Goal: Task Accomplishment & Management: Manage account settings

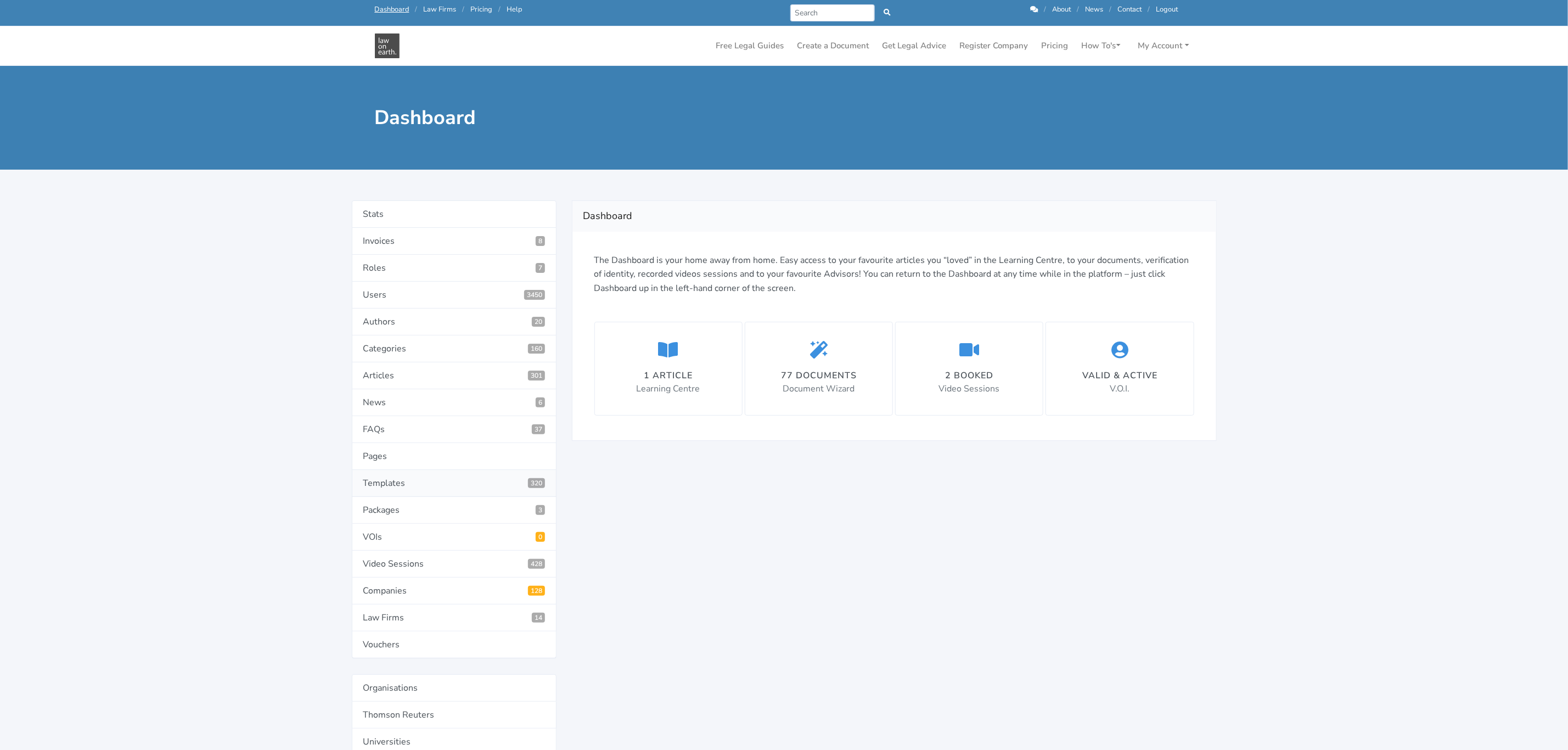
click at [371, 486] on link "Templates 320" at bounding box center [454, 483] width 205 height 27
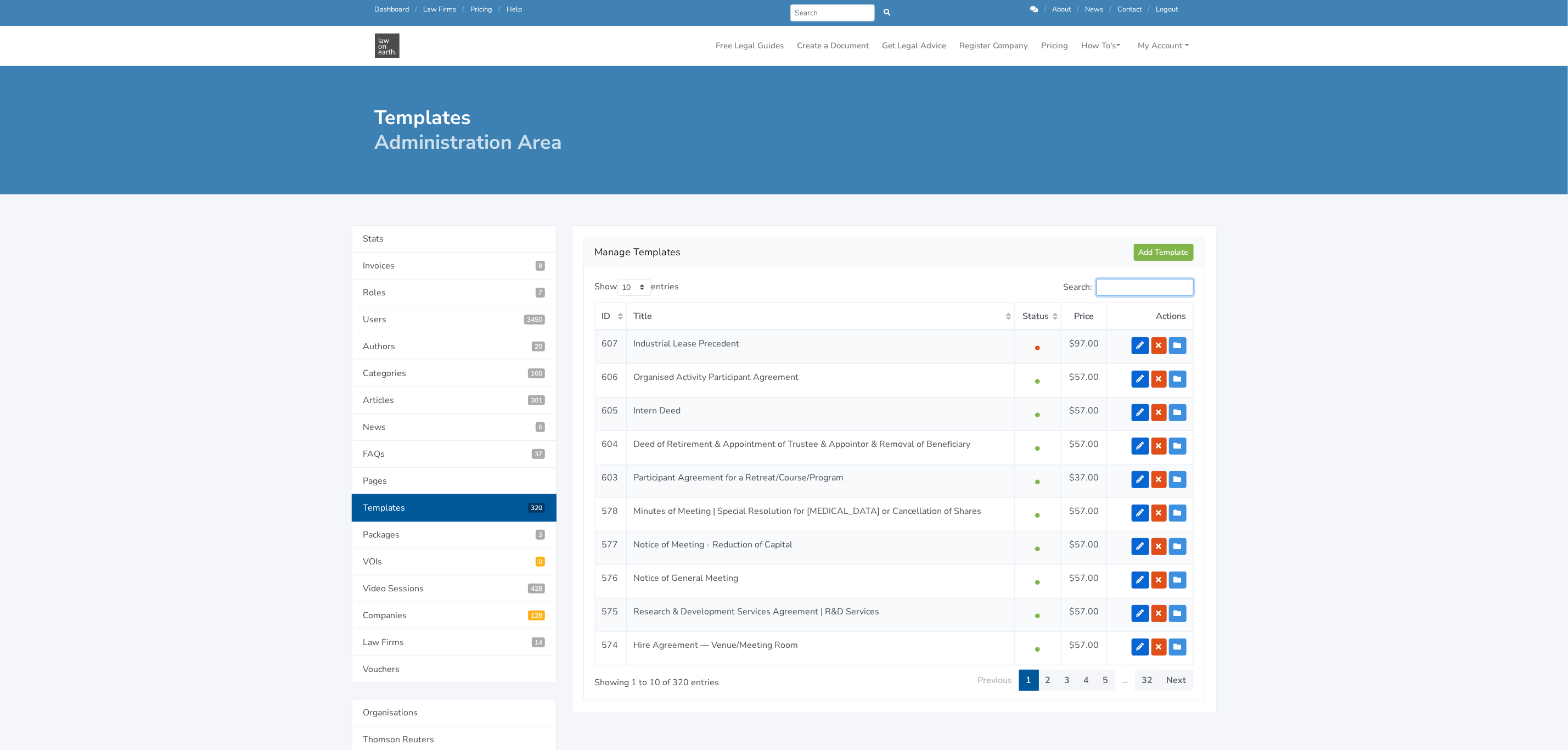
click at [1130, 284] on input "Search:" at bounding box center [1145, 287] width 97 height 17
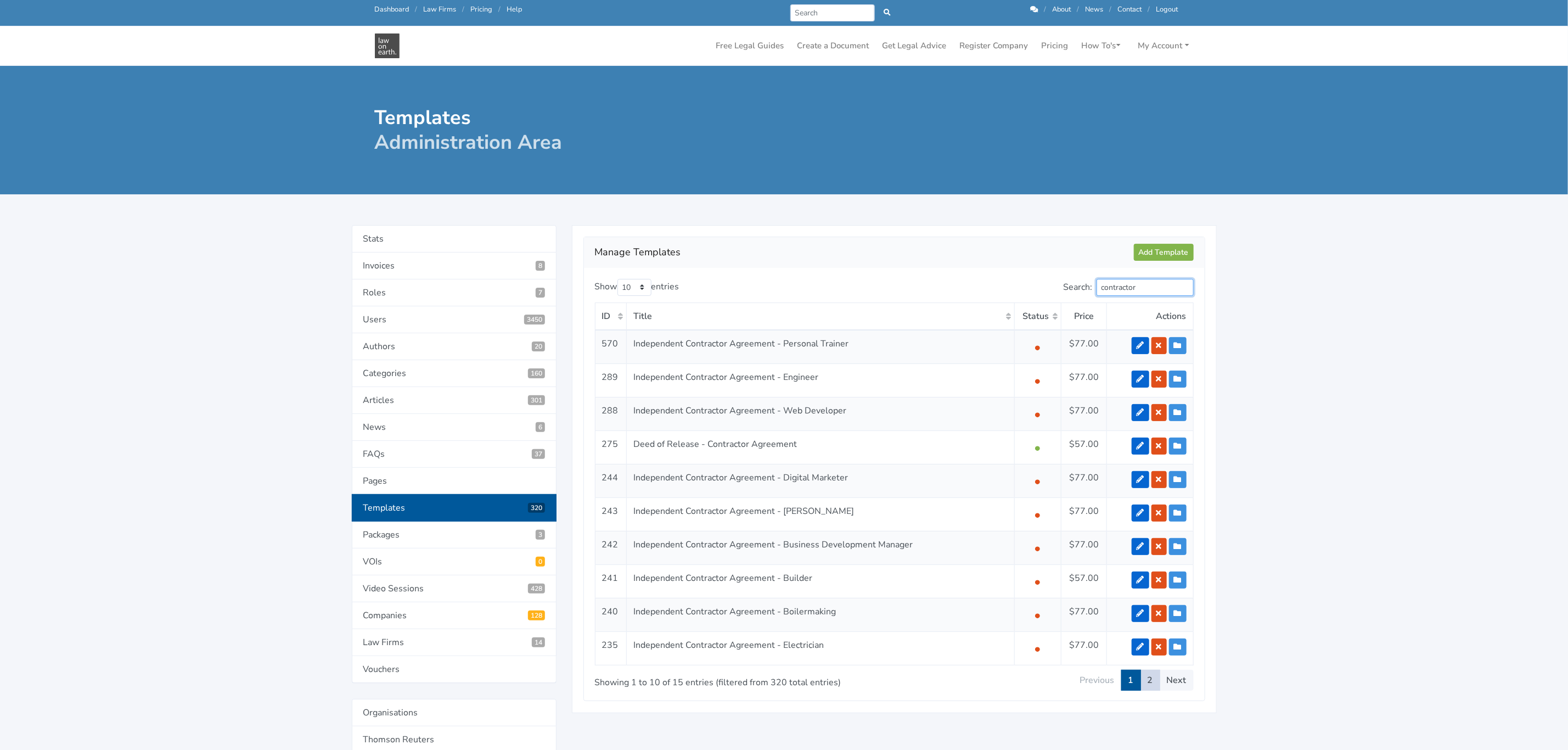
type input "contractor"
click at [1153, 678] on link "2" at bounding box center [1150, 680] width 19 height 21
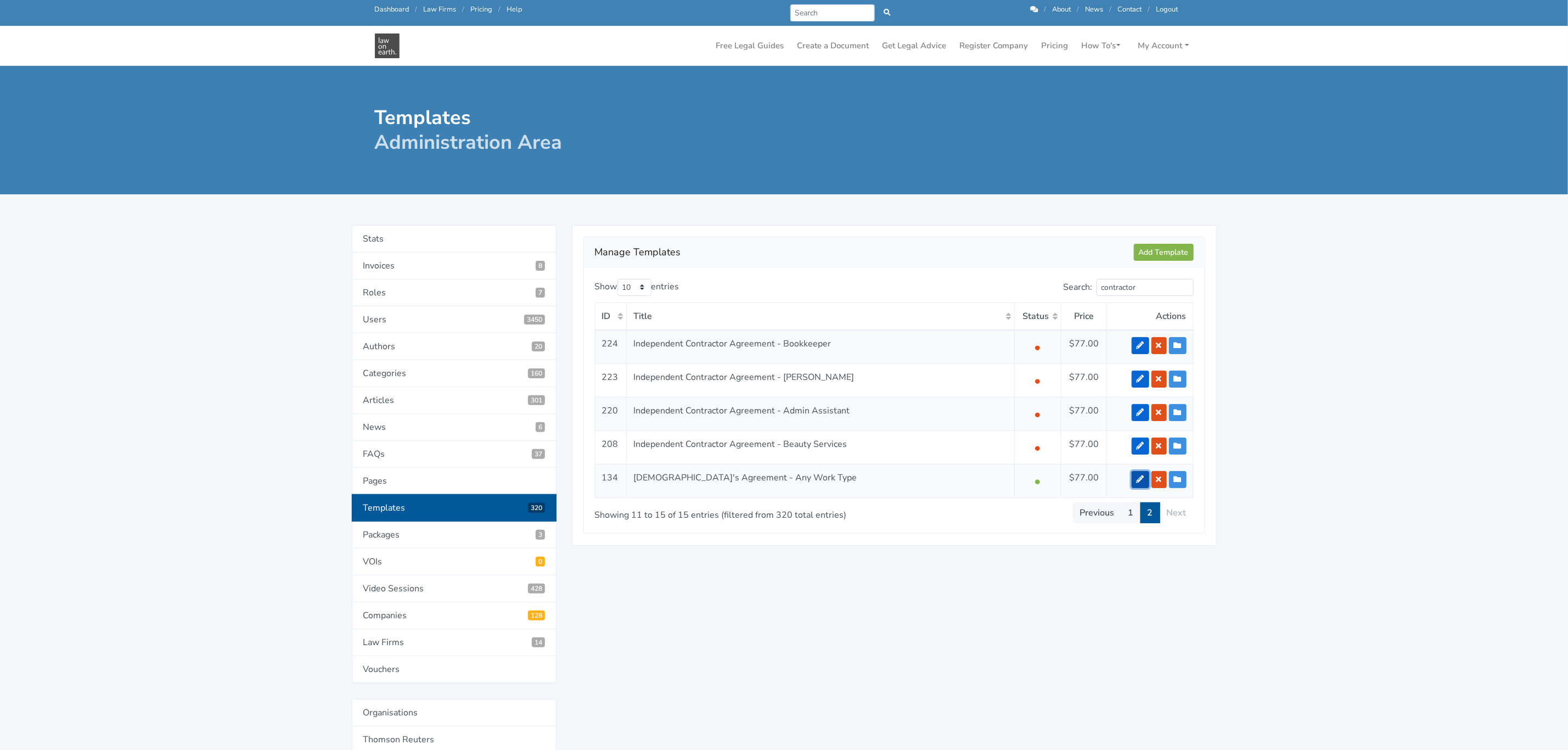
click at [1136, 483] on icon at bounding box center [1140, 479] width 8 height 8
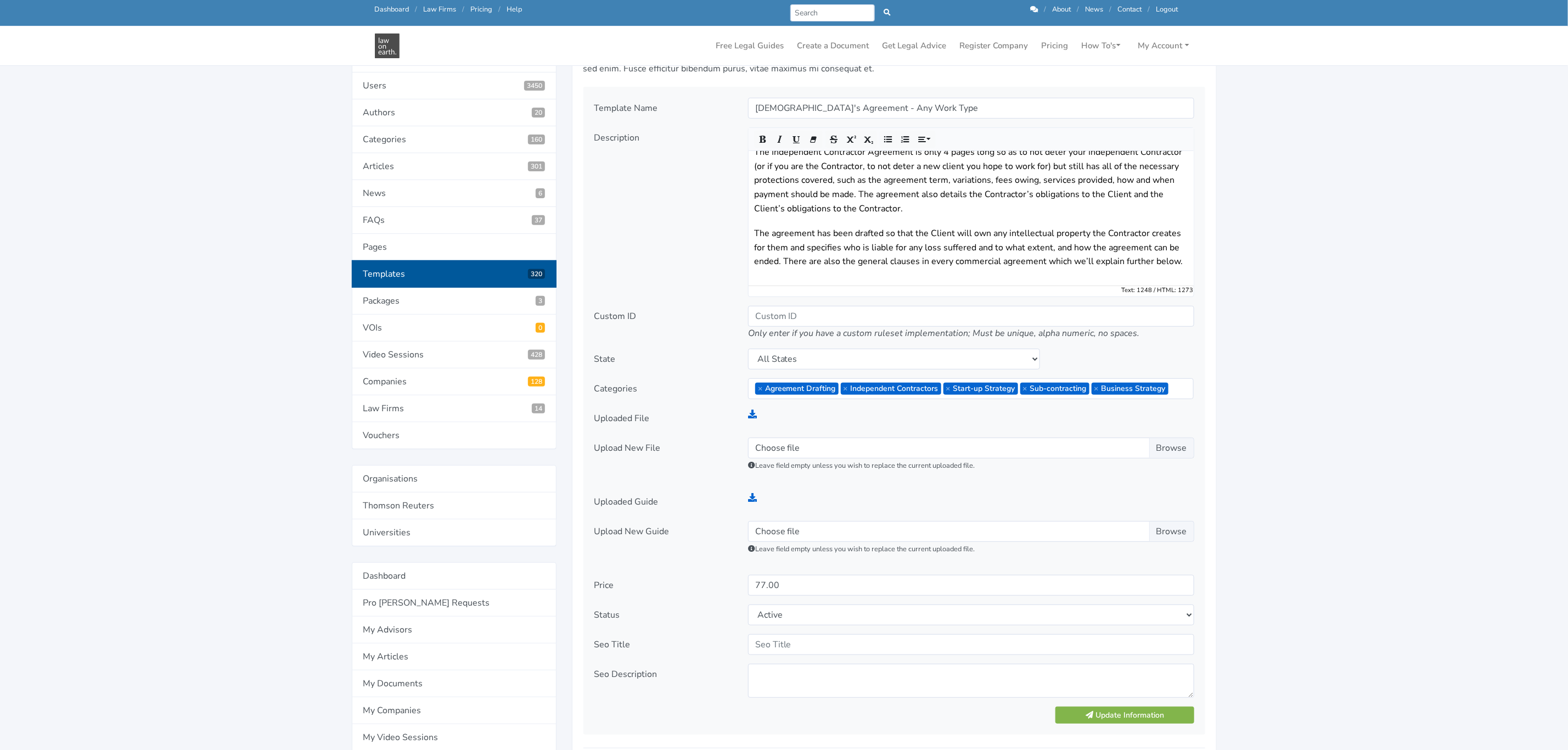
scroll to position [329, 0]
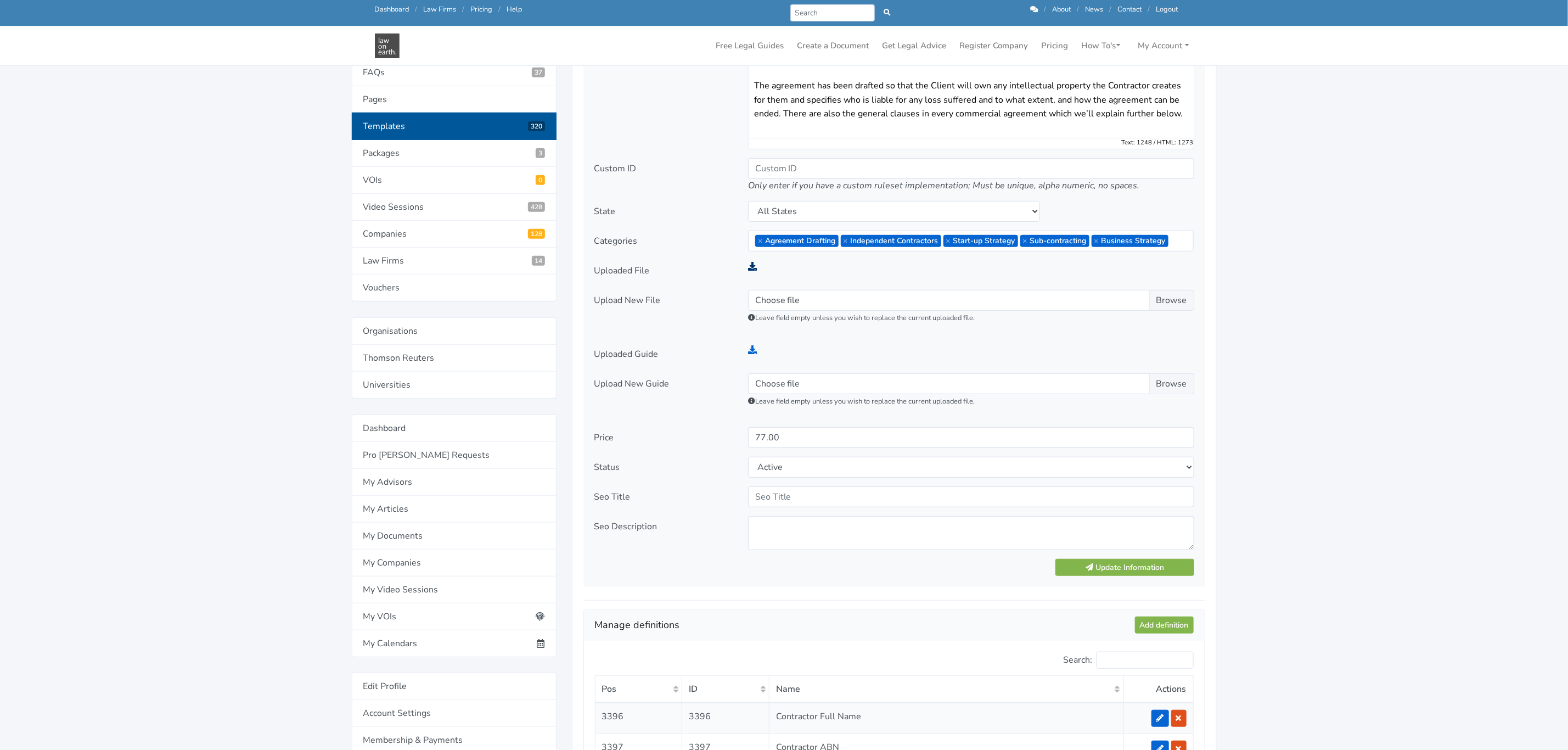
click at [752, 265] on icon at bounding box center [752, 266] width 9 height 9
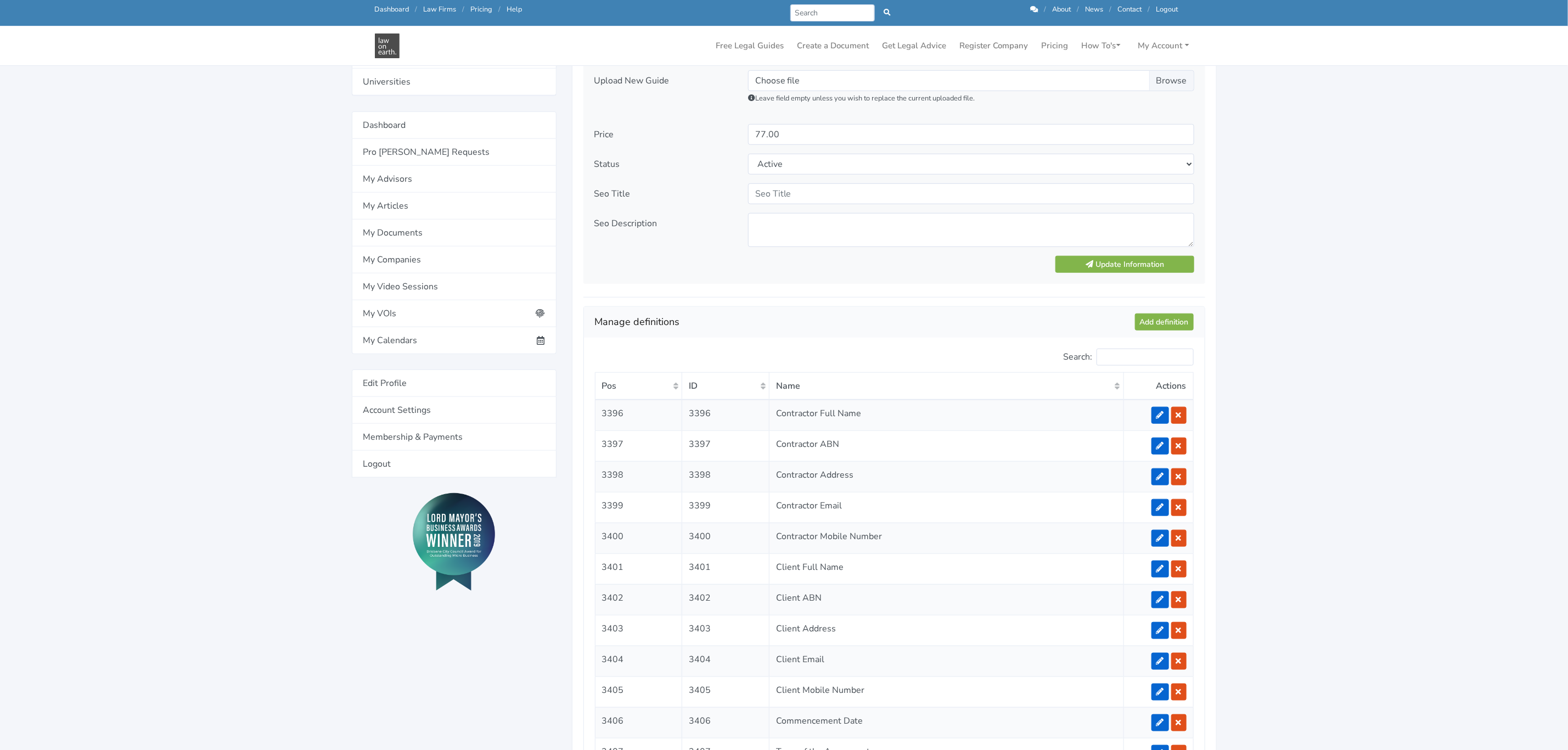
scroll to position [659, 0]
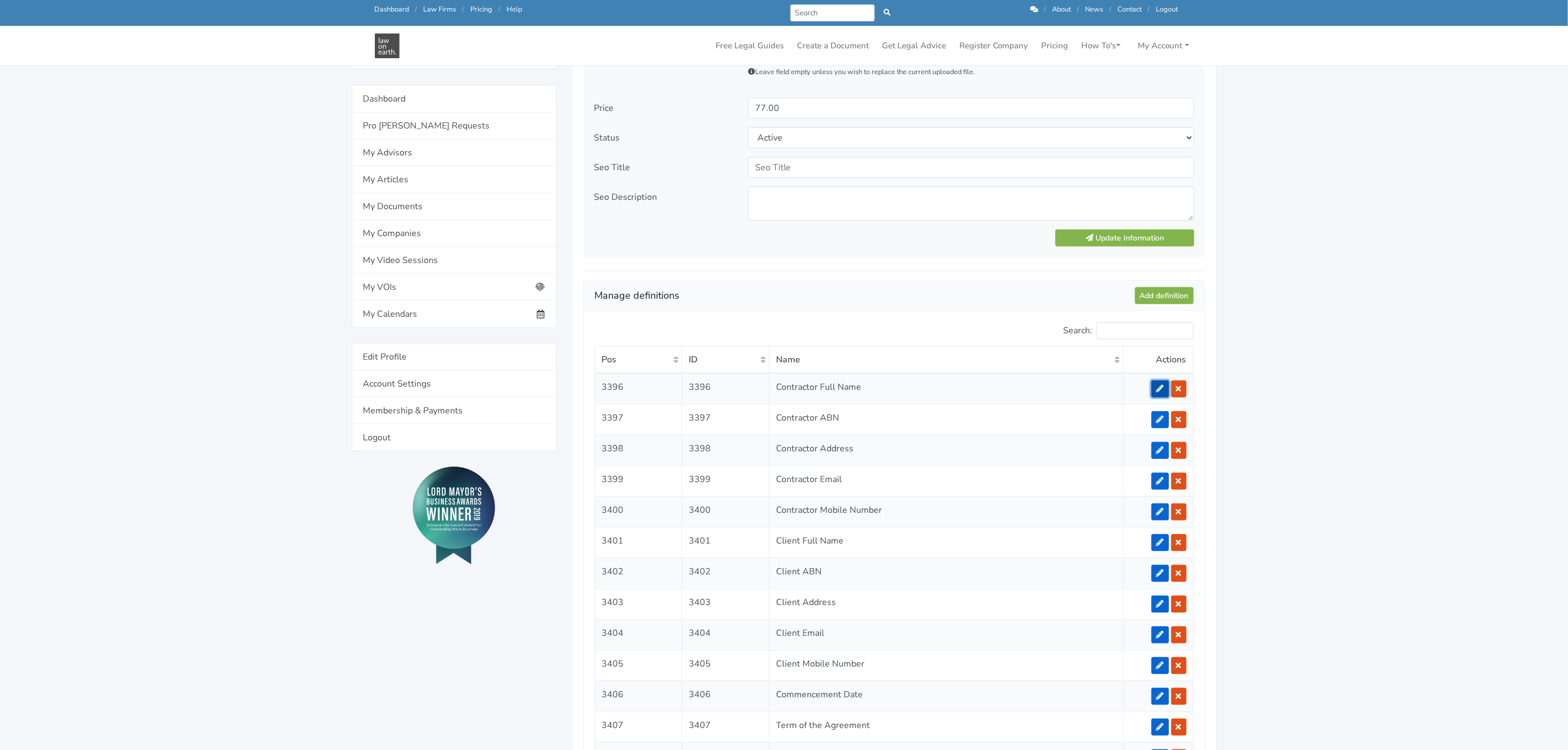
click at [1160, 393] on icon at bounding box center [1160, 388] width 8 height 8
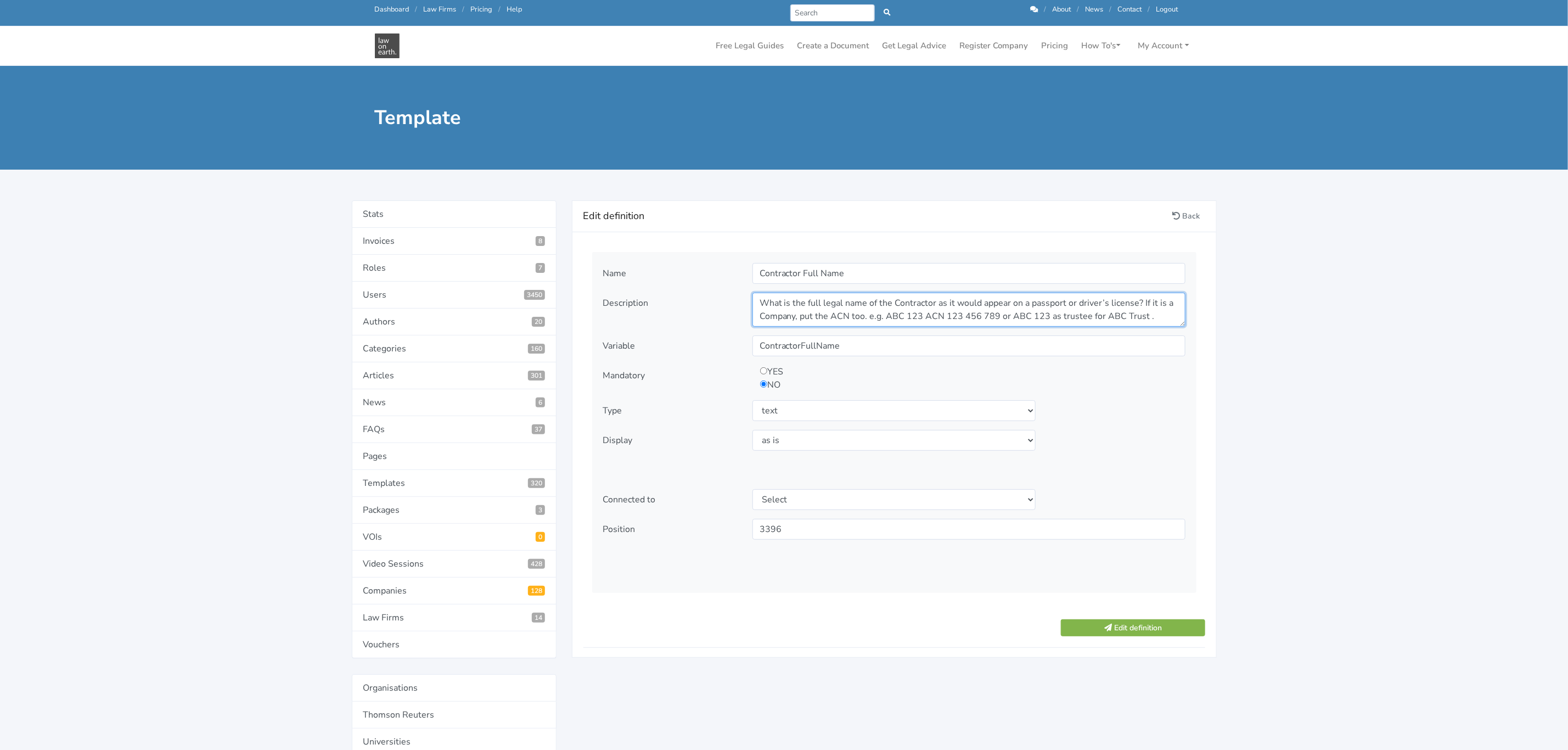
click at [786, 310] on textarea "What is the full legal name of the Contractor as it would appear on a passport …" at bounding box center [968, 310] width 433 height 34
click at [783, 414] on select "Select type text textarea number checkbox compounded date select states" at bounding box center [894, 410] width 284 height 21
drag, startPoint x: 783, startPoint y: 414, endPoint x: 740, endPoint y: 637, distance: 227.1
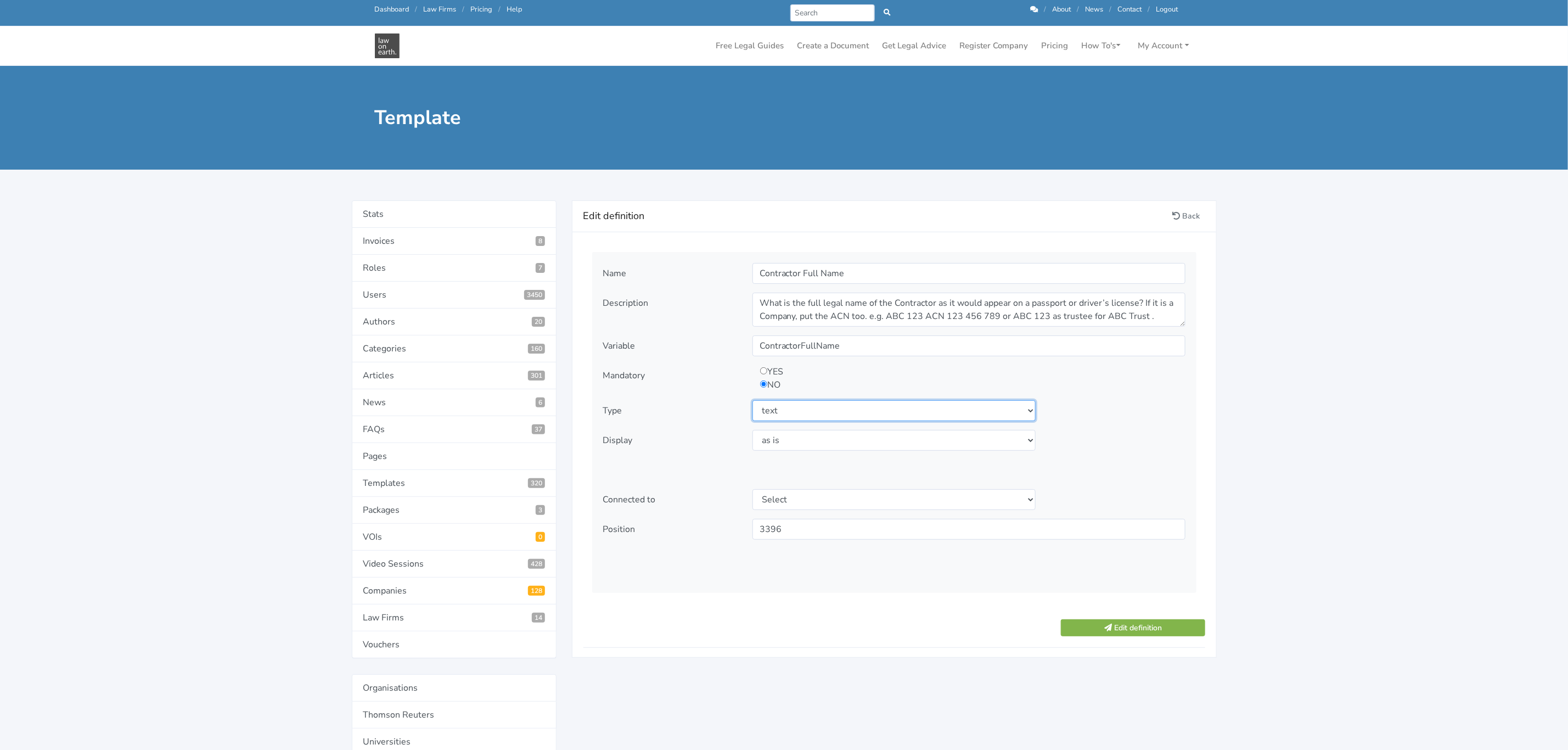
click at [783, 414] on select "Select type text textarea number checkbox compounded date select states" at bounding box center [894, 410] width 284 height 21
click at [777, 444] on select "Select display as is uppercase lowercase first letter uppercase first letter lo…" at bounding box center [894, 440] width 284 height 21
select select "first letter uppercase"
click at [752, 431] on select "Select display as is uppercase lowercase first letter uppercase first letter lo…" at bounding box center [894, 440] width 284 height 21
click at [754, 416] on select "Select type text textarea number checkbox compounded date select states" at bounding box center [894, 410] width 284 height 21
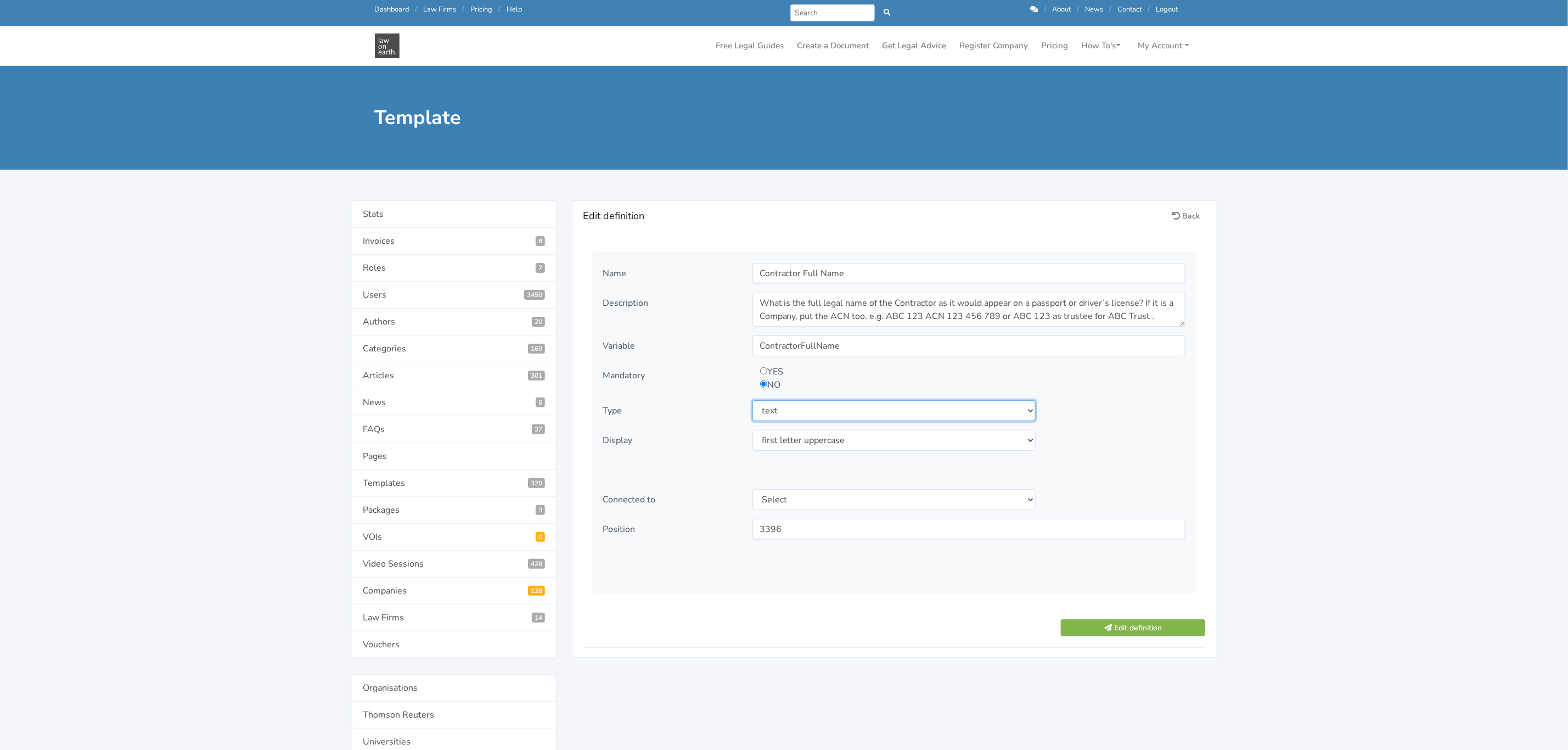
click at [766, 413] on select "Select type text textarea number checkbox compounded date select states" at bounding box center [894, 410] width 284 height 21
click at [782, 415] on select "Select type text textarea number checkbox compounded date select states" at bounding box center [894, 410] width 284 height 21
select select "select"
click at [752, 401] on select "Select type text textarea number checkbox compounded date select states" at bounding box center [894, 410] width 284 height 21
click at [1195, 217] on link "Back" at bounding box center [1186, 216] width 37 height 17
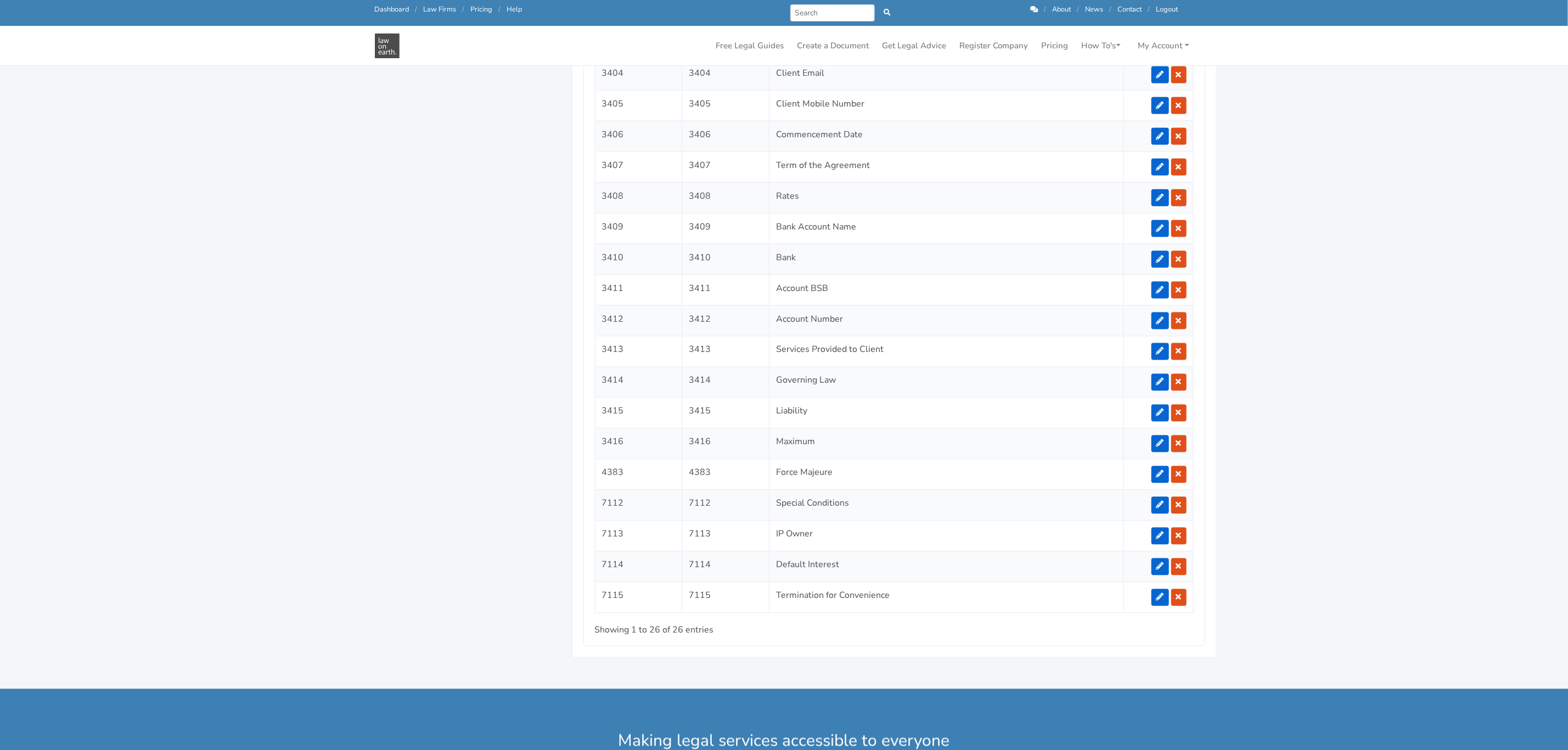
scroll to position [1235, 0]
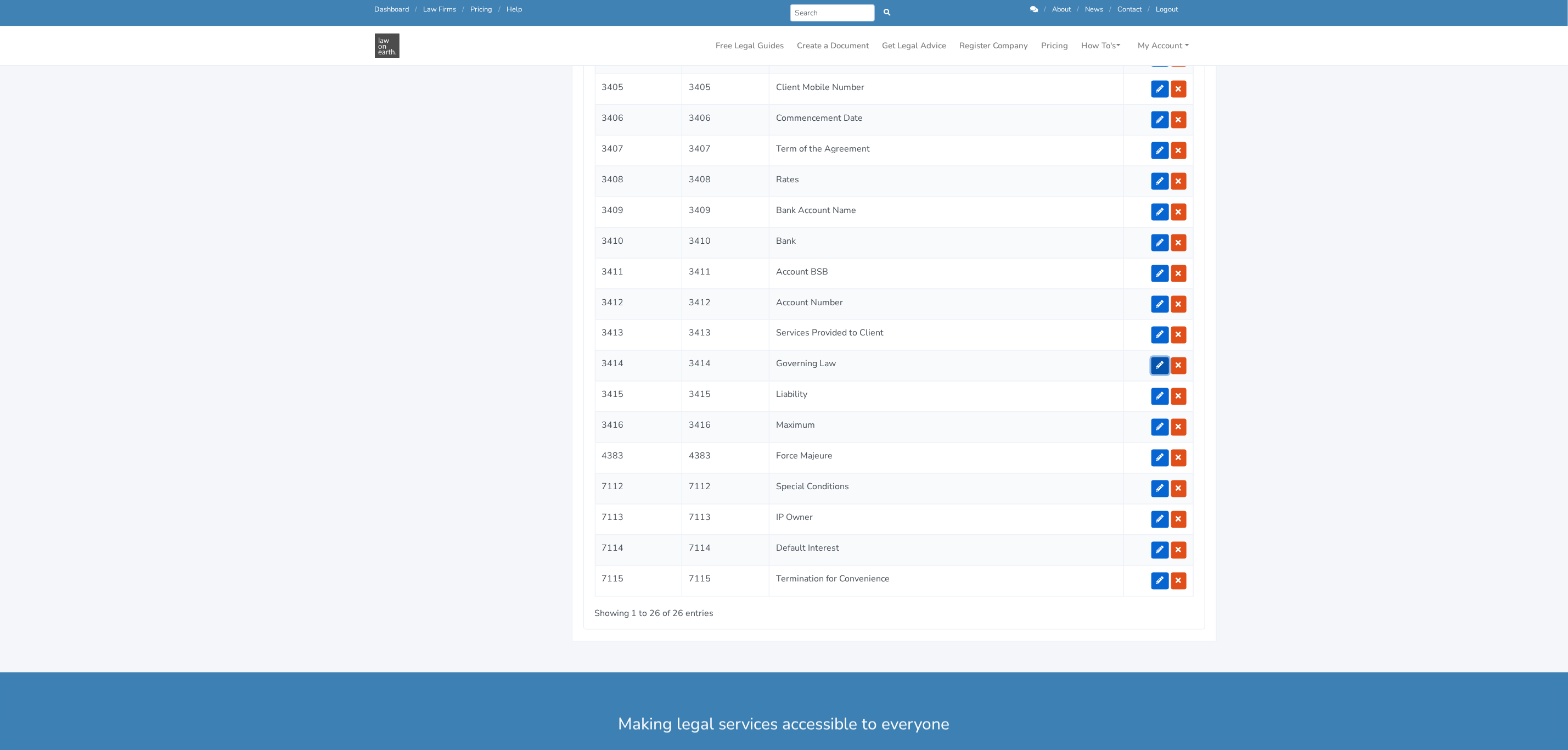
click at [1157, 370] on icon at bounding box center [1160, 365] width 8 height 8
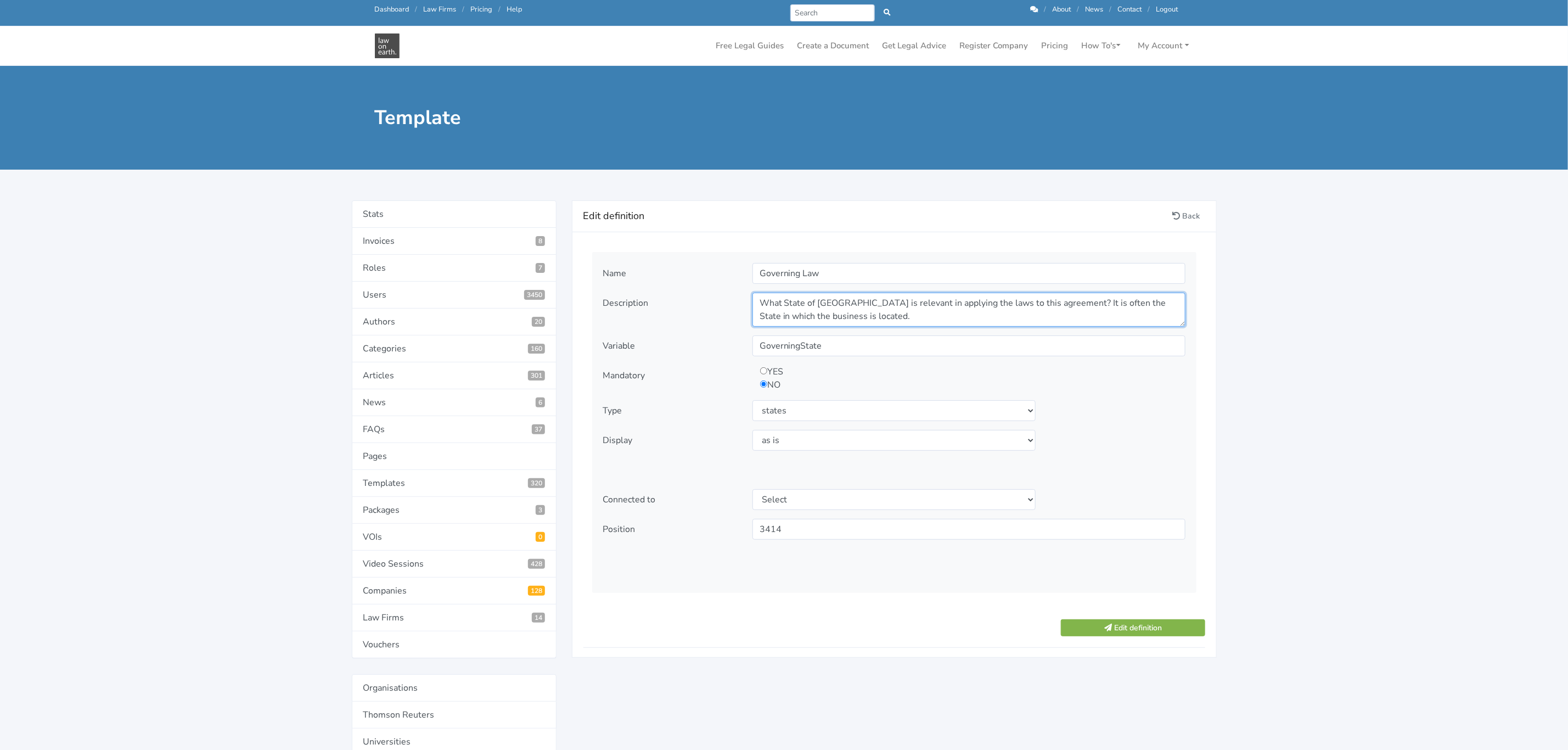
click at [780, 308] on textarea "What State of [GEOGRAPHIC_DATA] is relevant in applying the laws to this agreem…" at bounding box center [968, 310] width 433 height 34
click at [780, 308] on textarea "What State of Australia is relevant in applying the laws to this agreement? It …" at bounding box center [968, 310] width 433 height 34
click at [807, 409] on select "Select type text textarea number checkbox compounded date select states" at bounding box center [894, 410] width 284 height 21
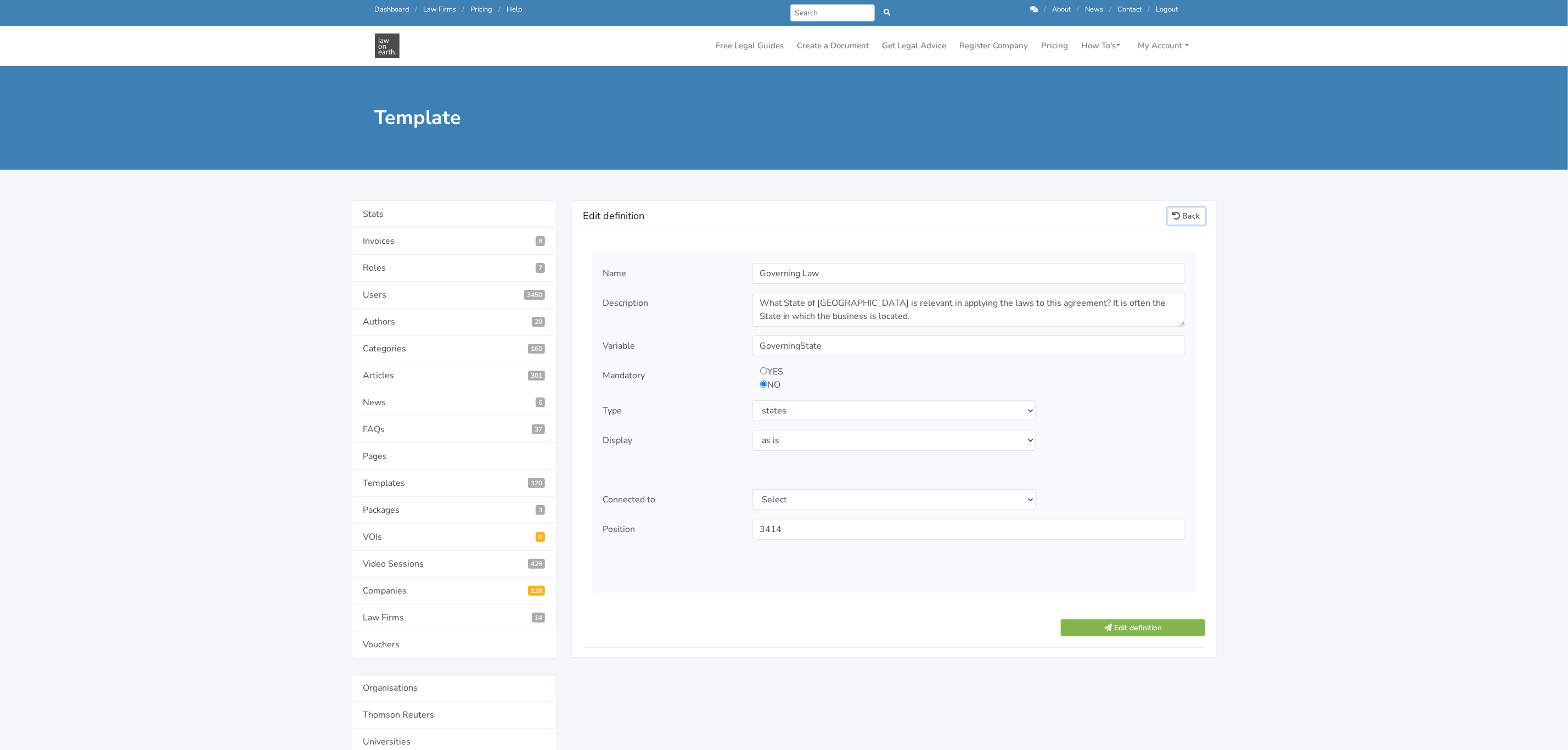
click at [1180, 216] on link "Back" at bounding box center [1186, 216] width 37 height 17
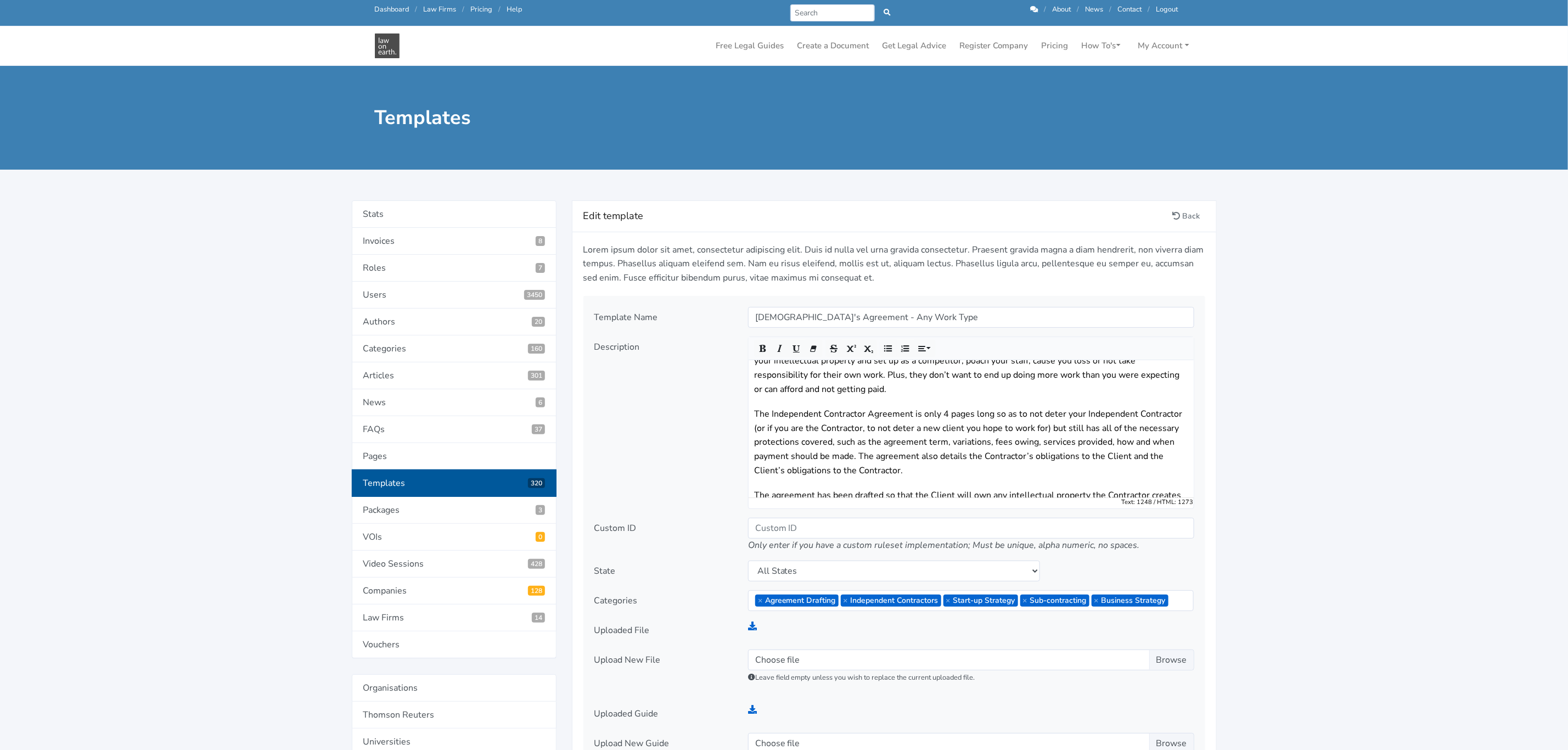
scroll to position [103, 0]
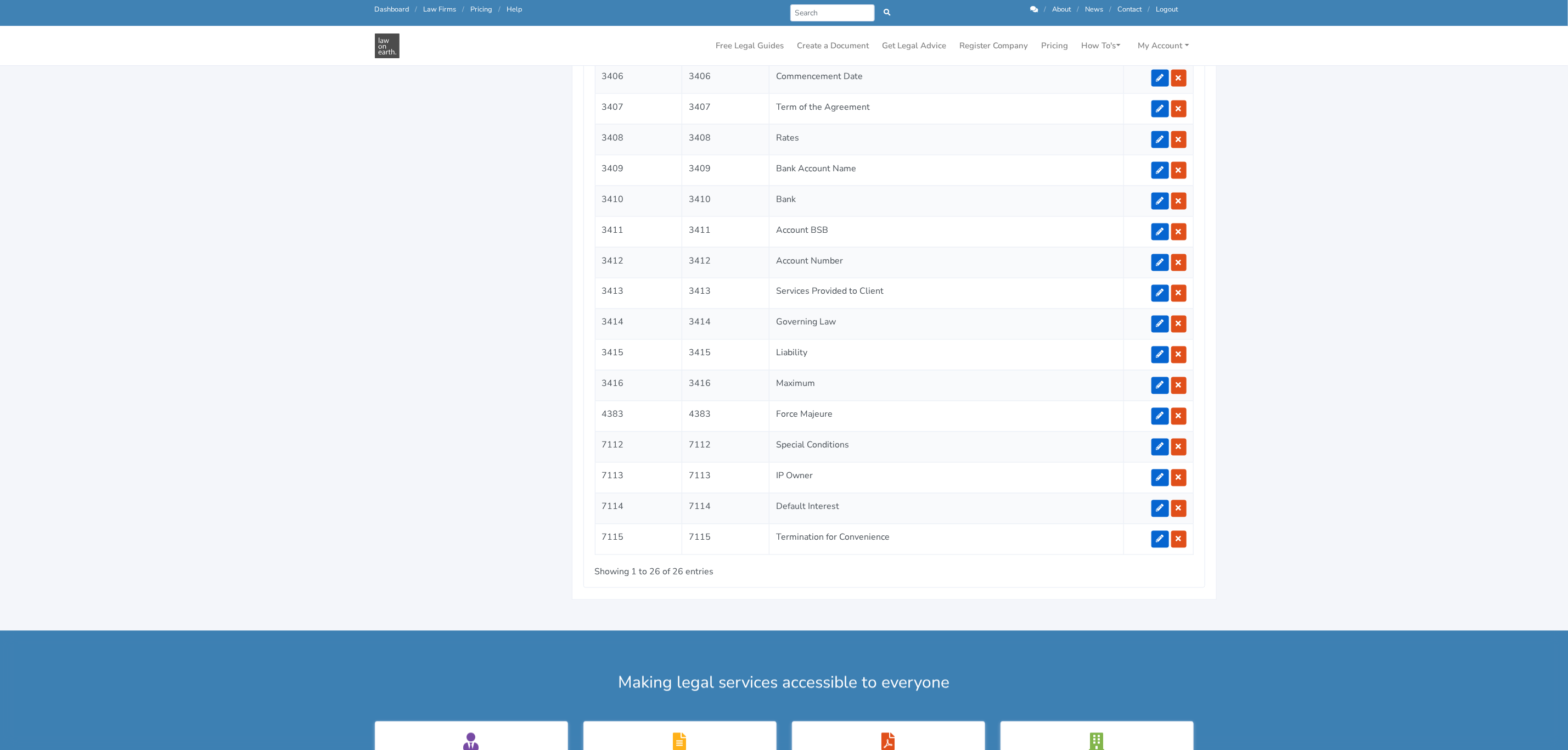
scroll to position [1317, 0]
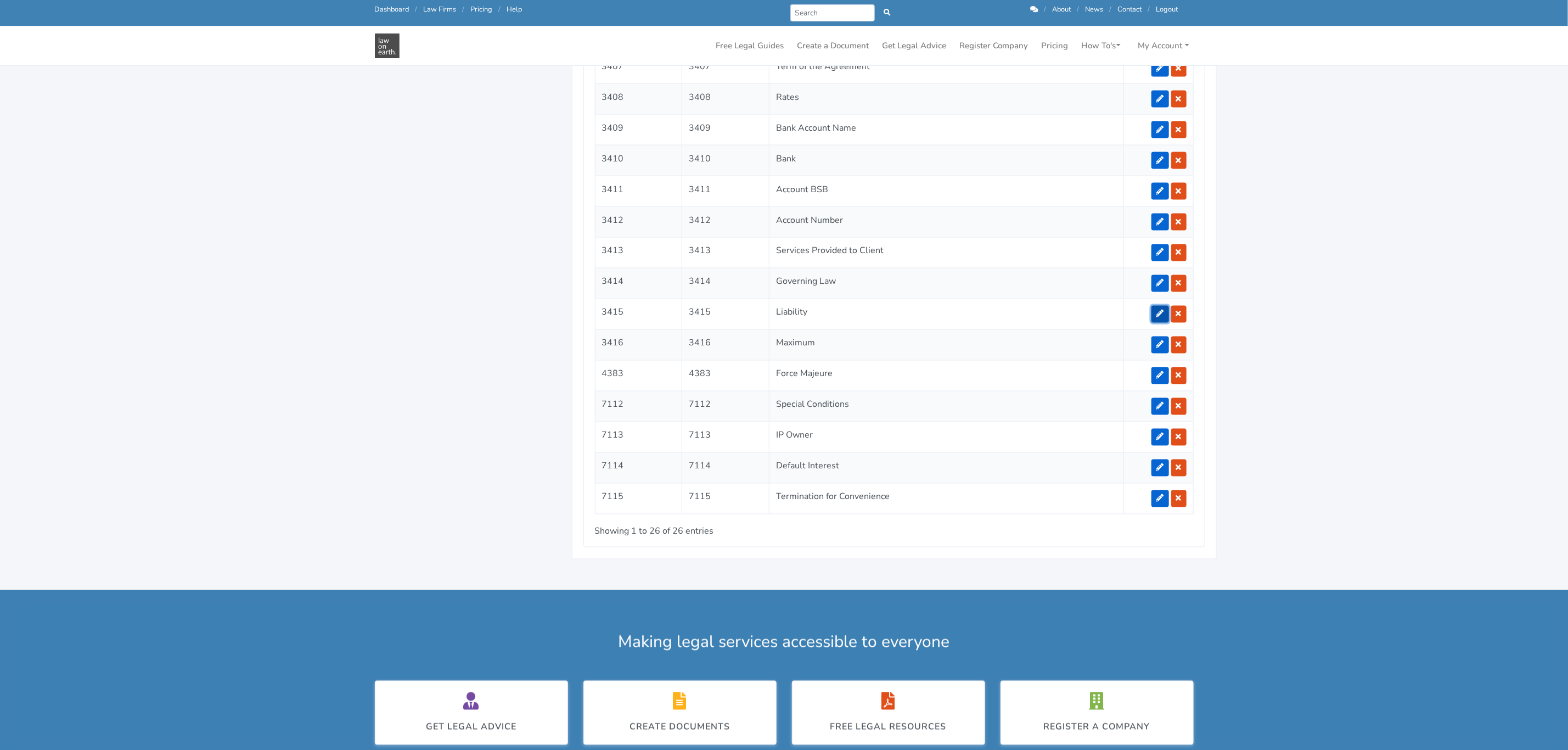
click at [1158, 318] on icon at bounding box center [1160, 314] width 8 height 8
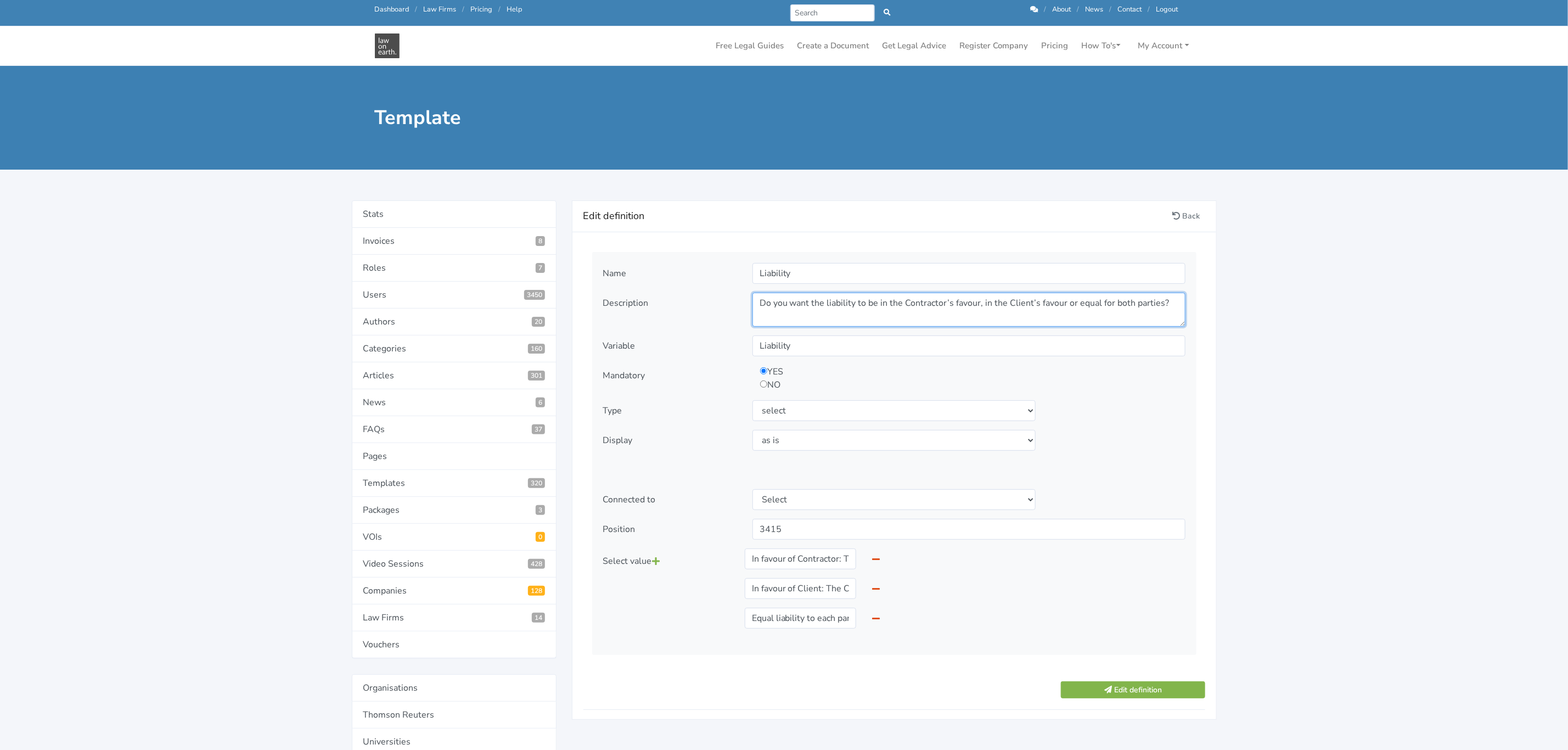
click at [849, 304] on textarea "Do you want the liability to be in the Contractor’s favour, in the Client’s fav…" at bounding box center [968, 310] width 433 height 34
click at [774, 275] on input "Liability" at bounding box center [968, 273] width 433 height 21
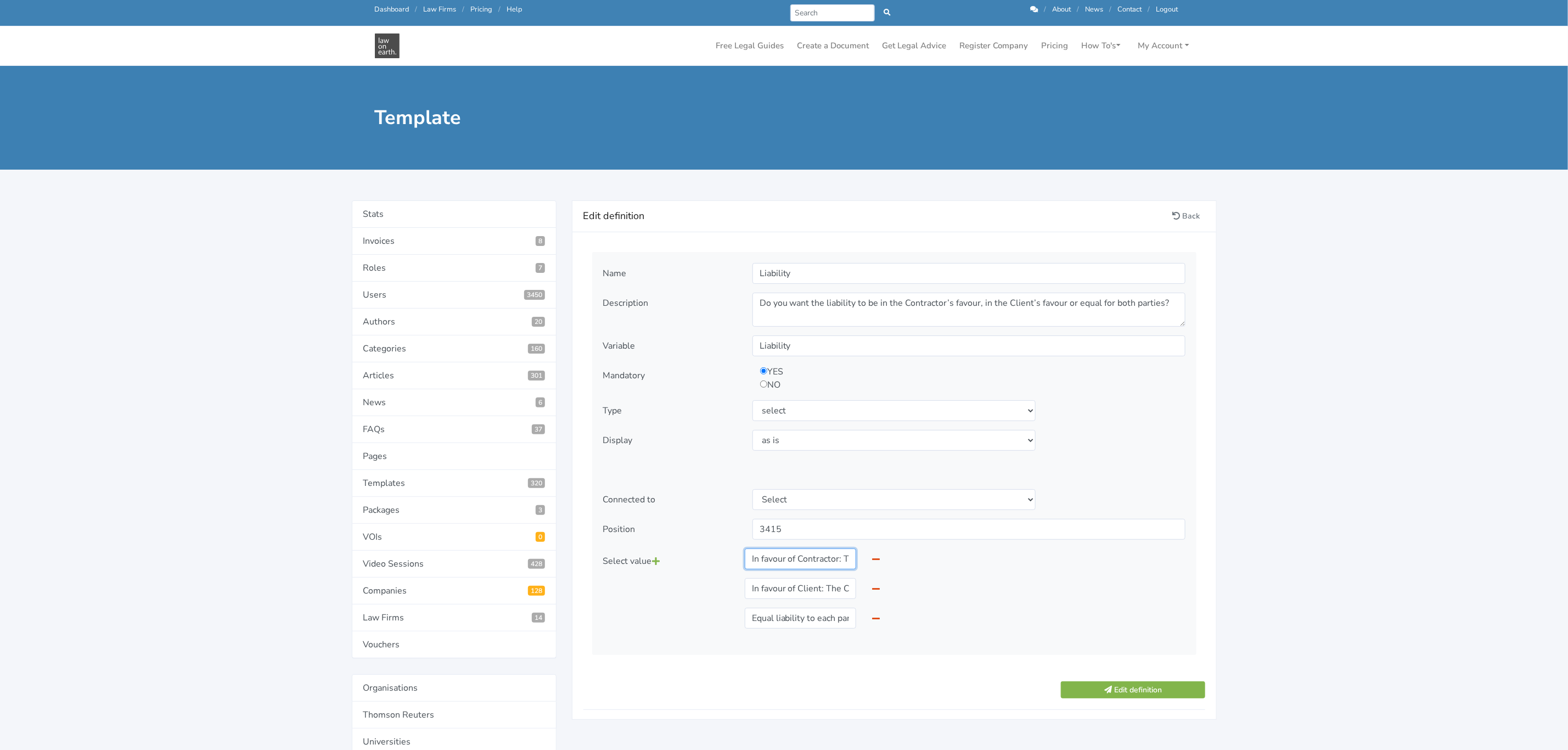
click at [812, 566] on input "In favour of Contractor: The Client holds harmless the Contractor where the Cli…" at bounding box center [801, 559] width 112 height 21
click at [812, 566] on input "In favour of Contractor: The Client holds harmless the Contractor where the Cli…" at bounding box center [801, 559] width 112 height 21
click at [792, 594] on input "In favour of Client: The Contractor holds harmless the Client where the Client …" at bounding box center [801, 588] width 112 height 21
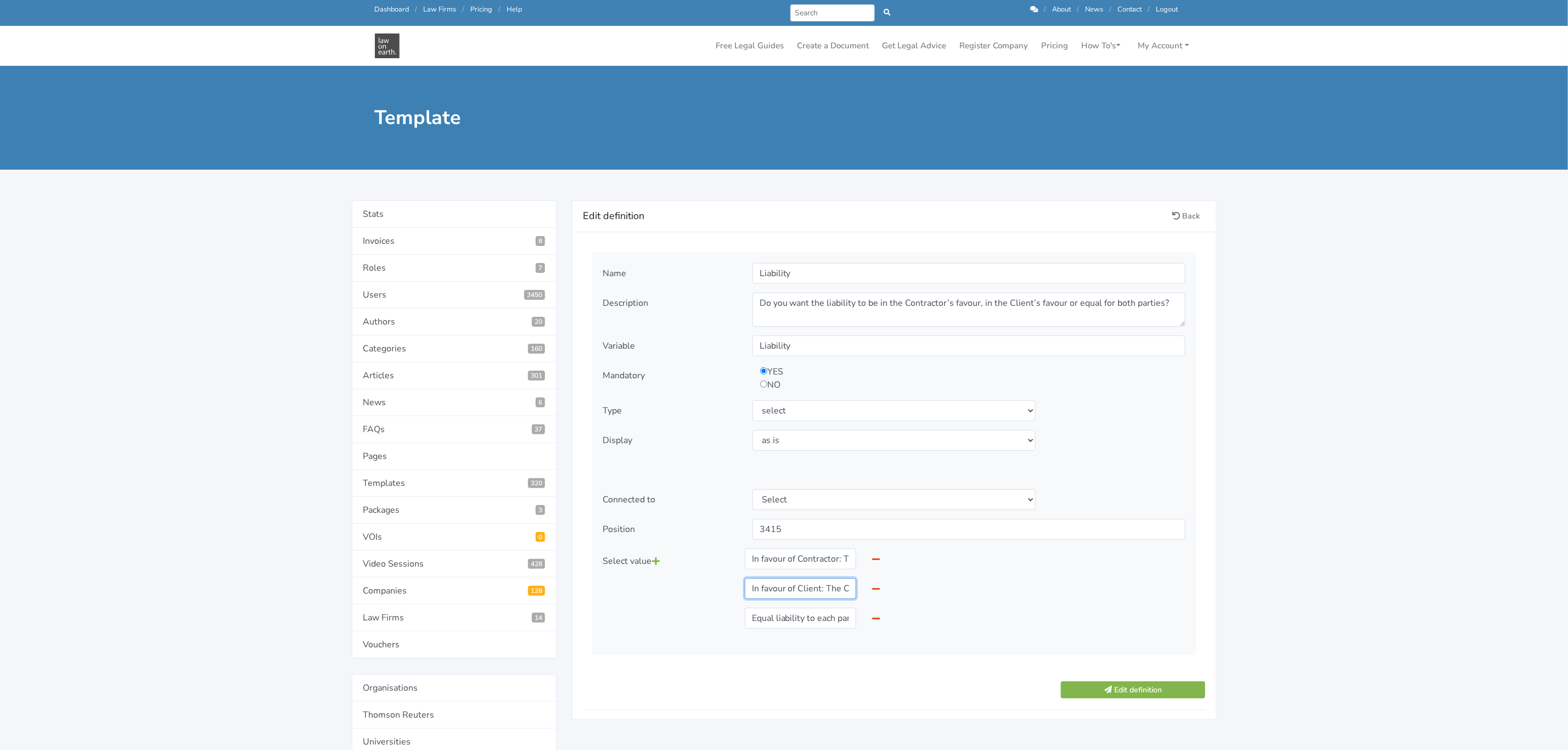
click at [792, 594] on input "In favour of Client: The Contractor holds harmless the Client where the Client …" at bounding box center [801, 588] width 112 height 21
click at [790, 622] on input "Equal liability to each party: Where one Party is in breach of this Agreement, …" at bounding box center [801, 618] width 112 height 21
